Goal: Information Seeking & Learning: Find contact information

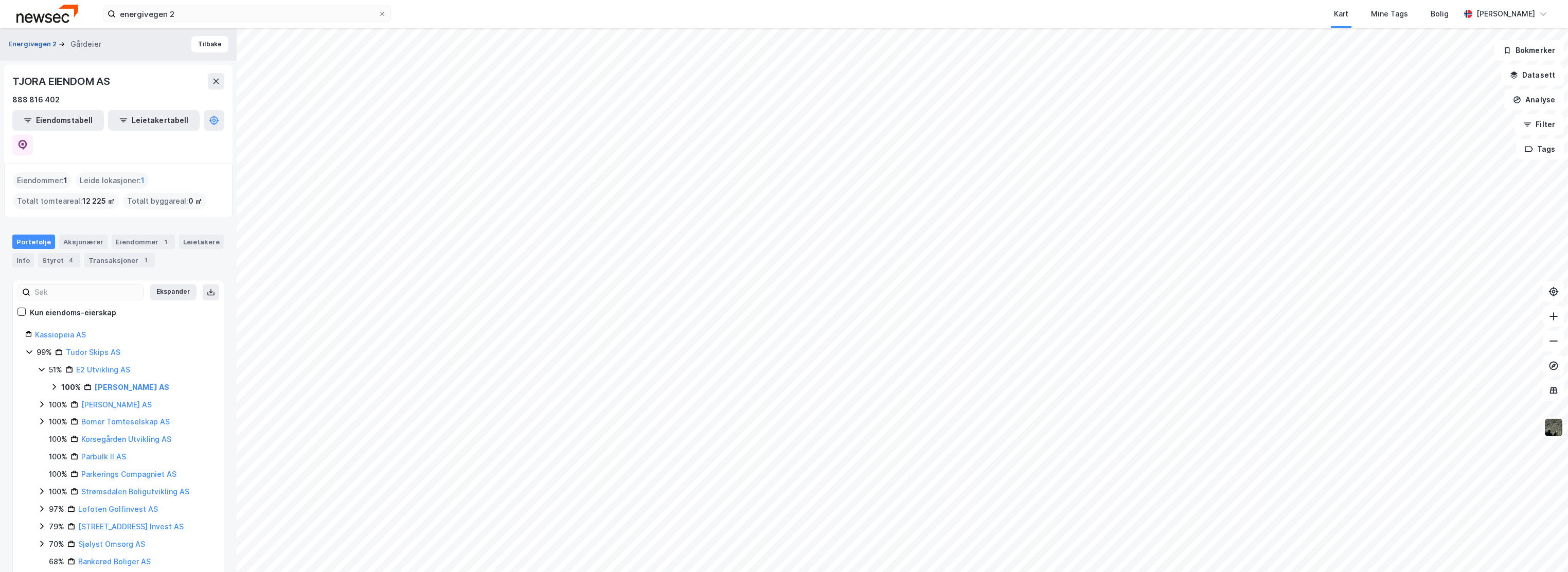
click at [31, 39] on button "Energivegen 2" at bounding box center [34, 44] width 51 height 10
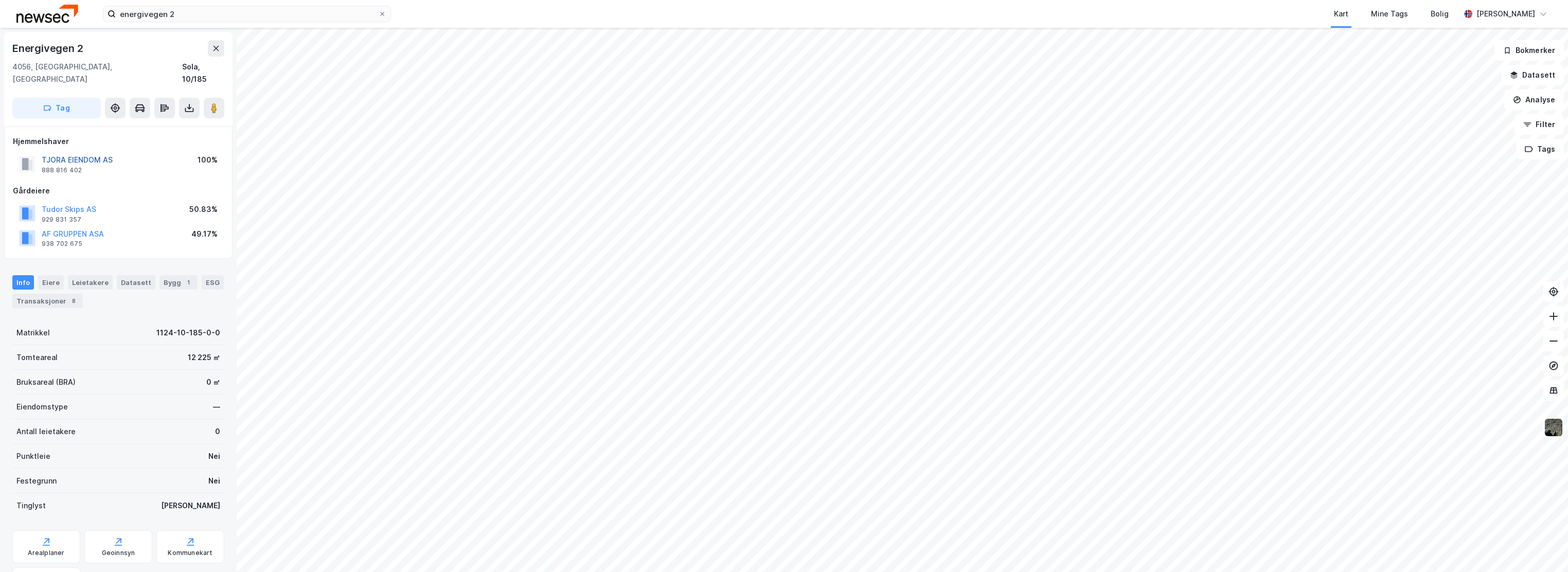
click at [0, 0] on button "TJORA EIENDOM AS" at bounding box center [0, 0] width 0 height 0
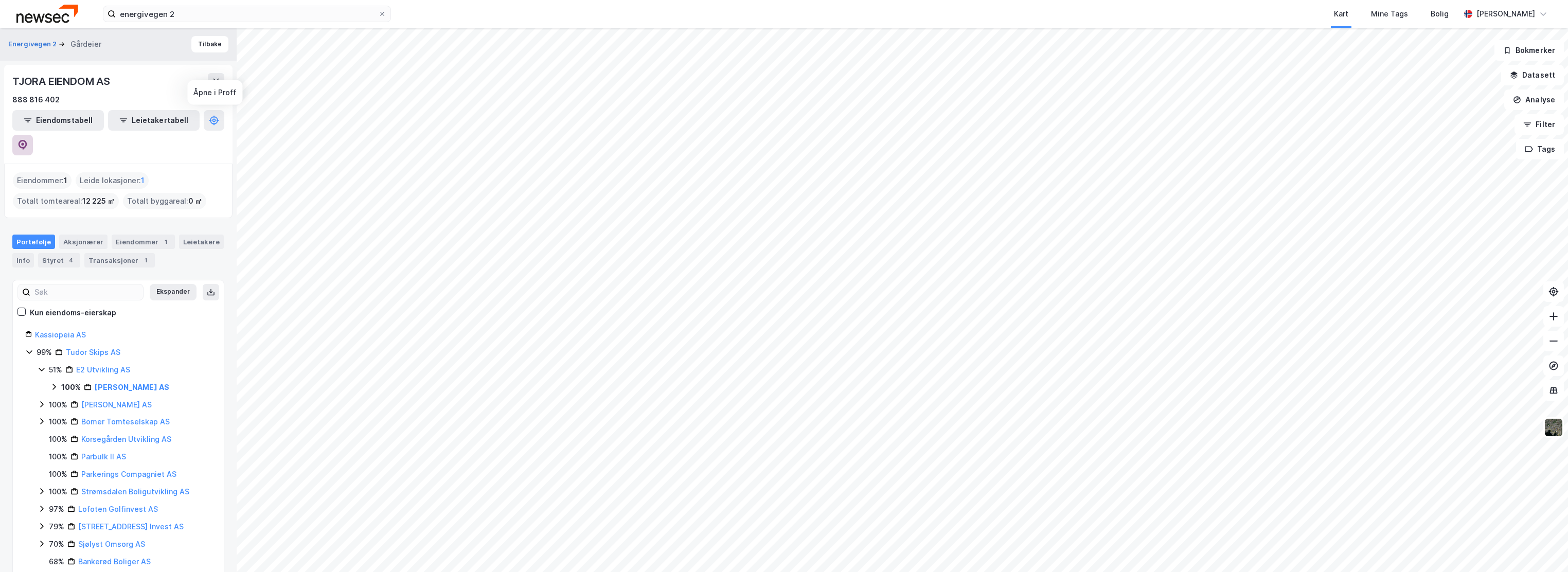
click at [28, 140] on icon at bounding box center [23, 145] width 10 height 10
